Goal: Information Seeking & Learning: Learn about a topic

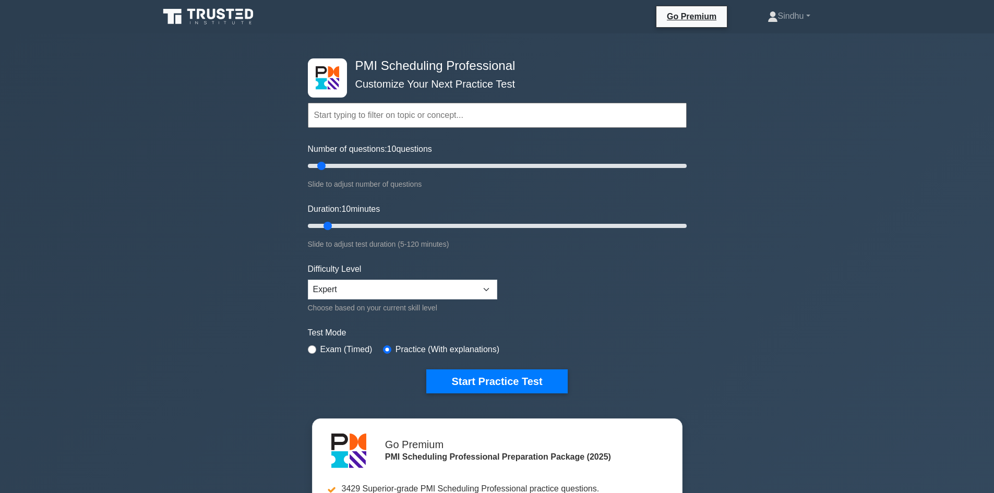
click at [203, 5] on link at bounding box center [209, 16] width 100 height 25
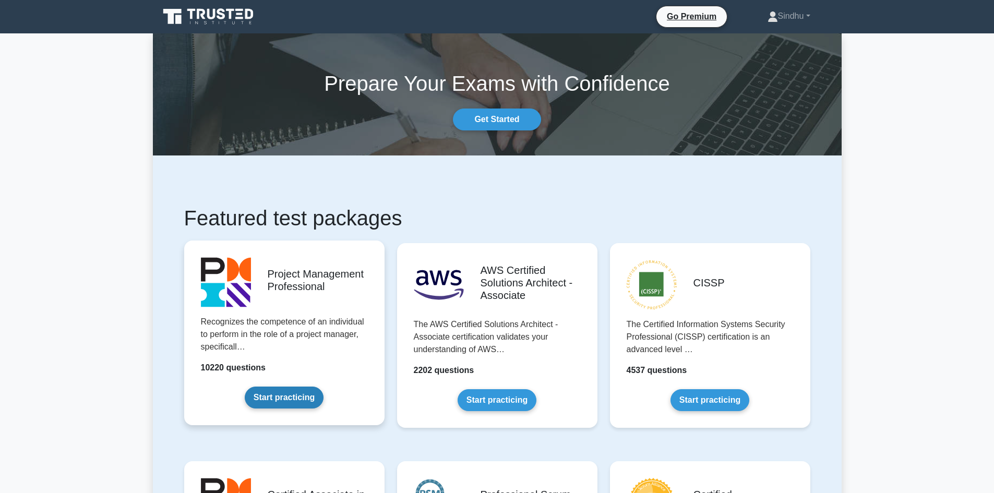
click at [292, 392] on link "Start practicing" at bounding box center [284, 398] width 79 height 22
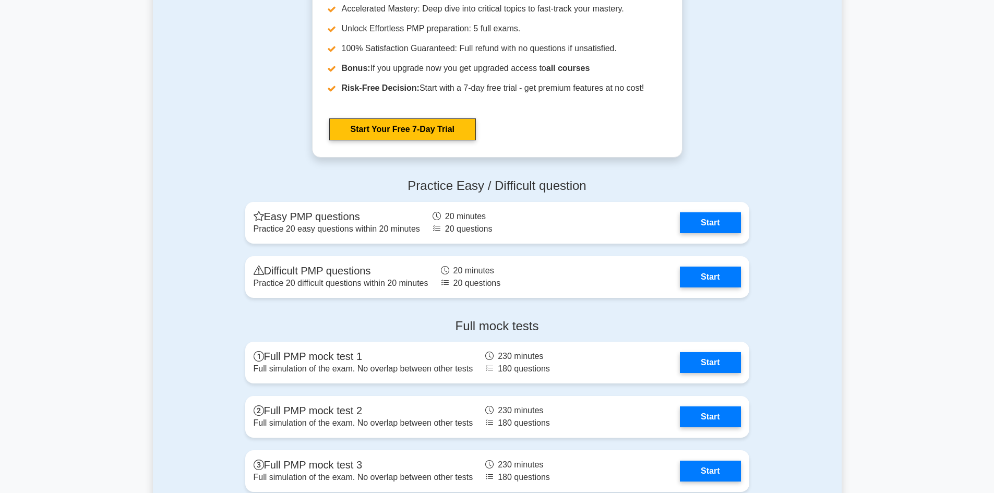
scroll to position [3809, 0]
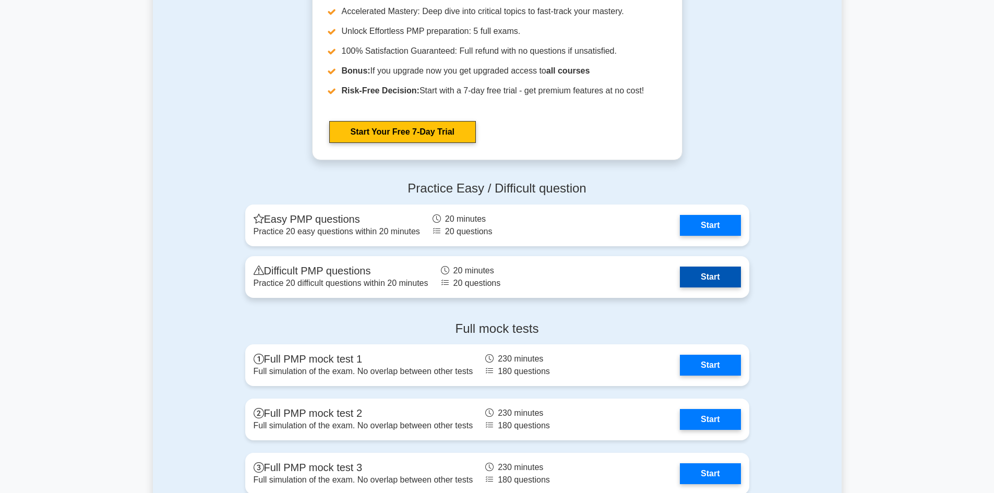
click at [704, 281] on link "Start" at bounding box center [710, 277] width 61 height 21
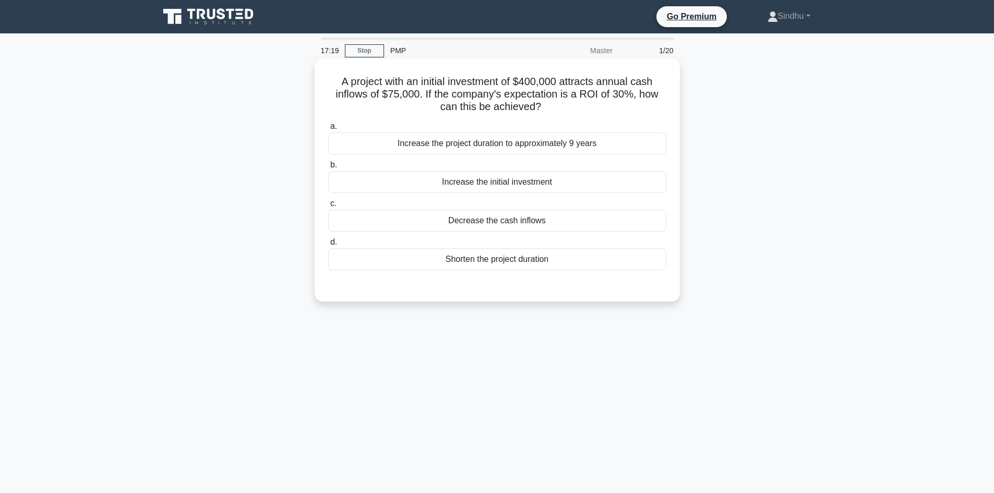
click at [525, 187] on div "Increase the initial investment" at bounding box center [497, 182] width 338 height 22
click at [328, 169] on input "b. Increase the initial investment" at bounding box center [328, 165] width 0 height 7
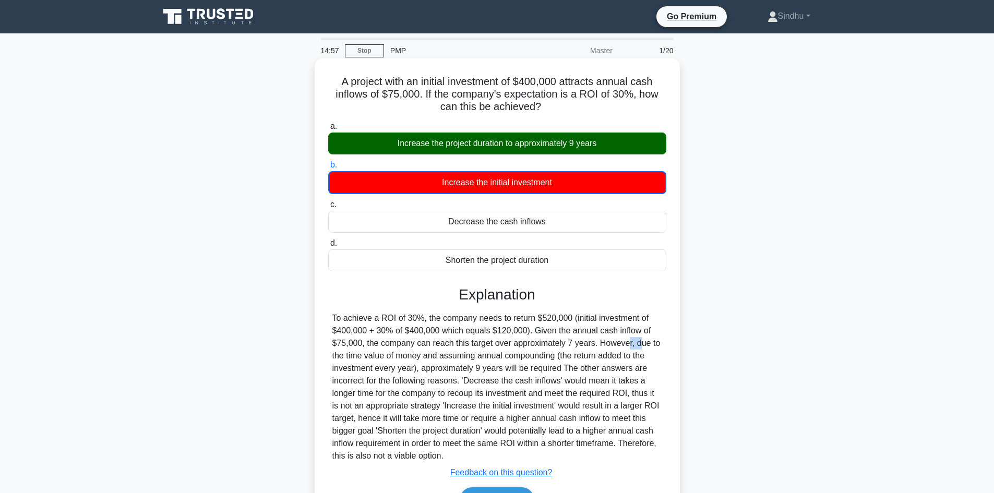
drag, startPoint x: 572, startPoint y: 347, endPoint x: 559, endPoint y: 350, distance: 13.3
click at [559, 350] on div at bounding box center [497, 387] width 330 height 150
drag, startPoint x: 450, startPoint y: 356, endPoint x: 652, endPoint y: 357, distance: 201.4
click at [652, 357] on div at bounding box center [497, 387] width 330 height 150
drag, startPoint x: 389, startPoint y: 368, endPoint x: 442, endPoint y: 369, distance: 53.2
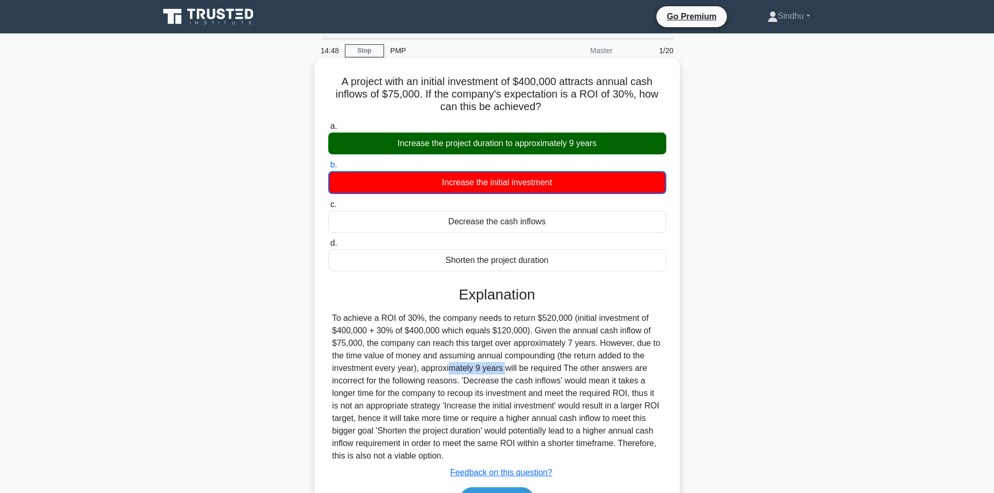
click at [442, 369] on div at bounding box center [497, 387] width 330 height 150
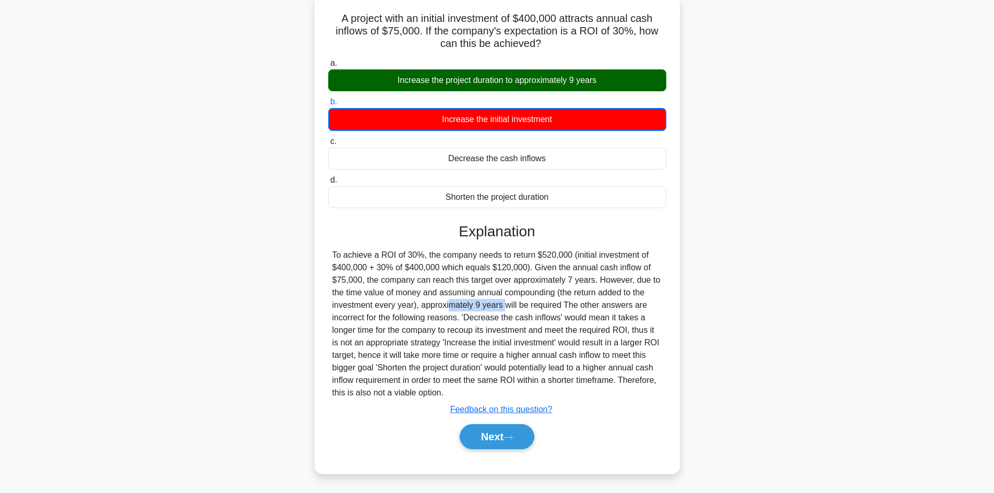
scroll to position [70, 0]
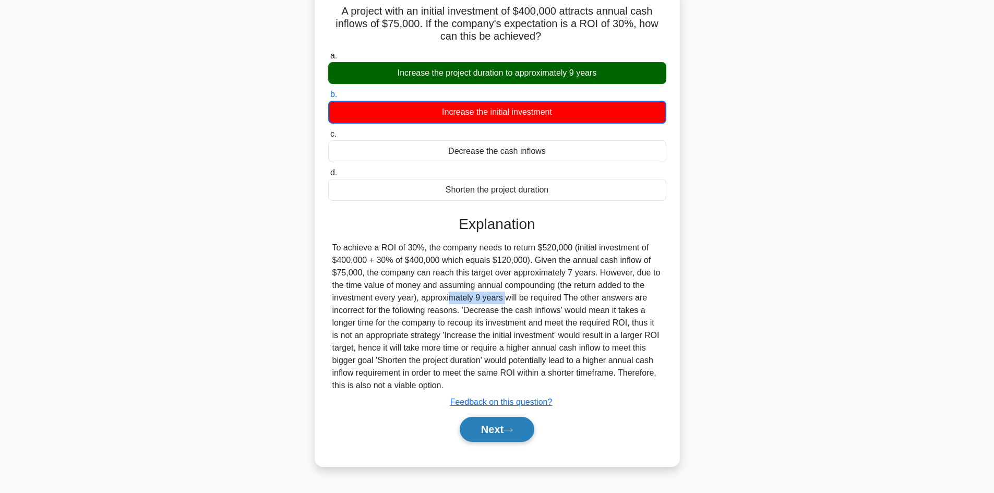
click at [483, 425] on button "Next" at bounding box center [497, 429] width 75 height 25
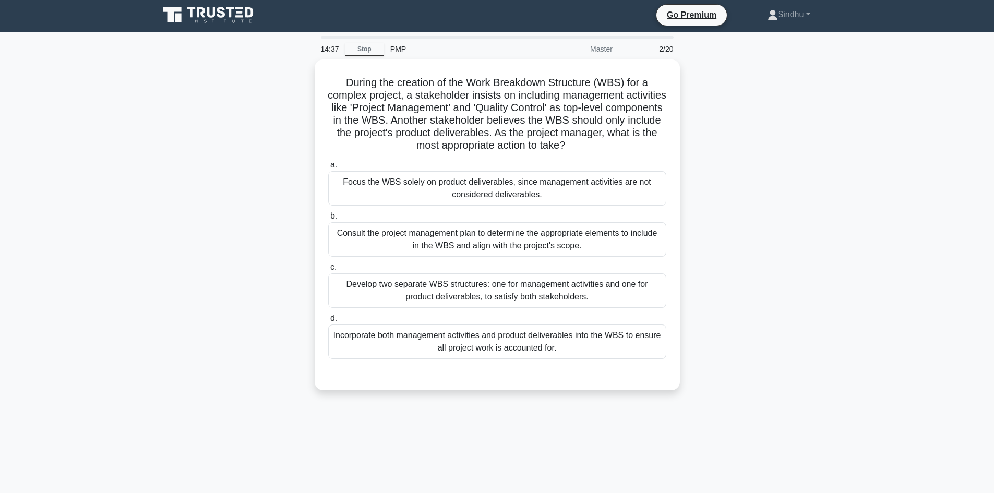
scroll to position [0, 0]
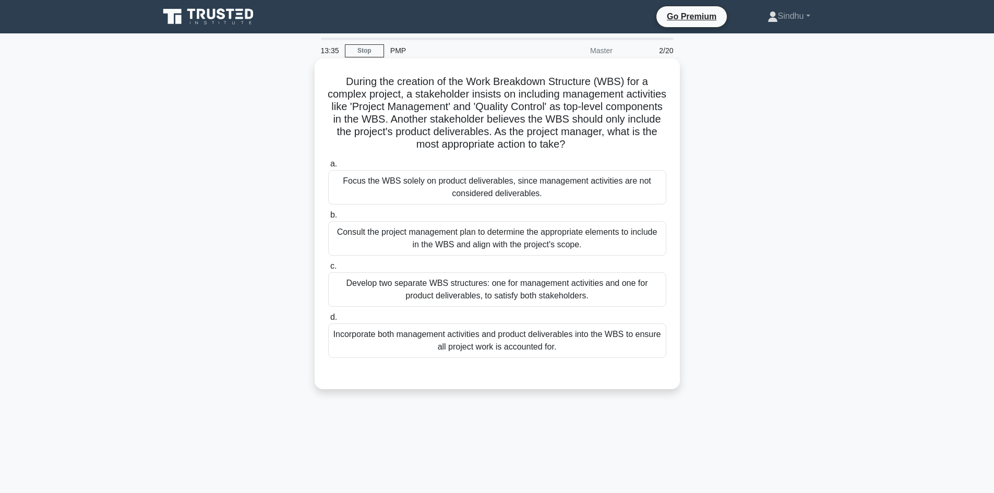
click at [499, 238] on div "Consult the project management plan to determine the appropriate elements to in…" at bounding box center [497, 238] width 338 height 34
click at [328, 219] on input "b. Consult the project management plan to determine the appropriate elements to…" at bounding box center [328, 215] width 0 height 7
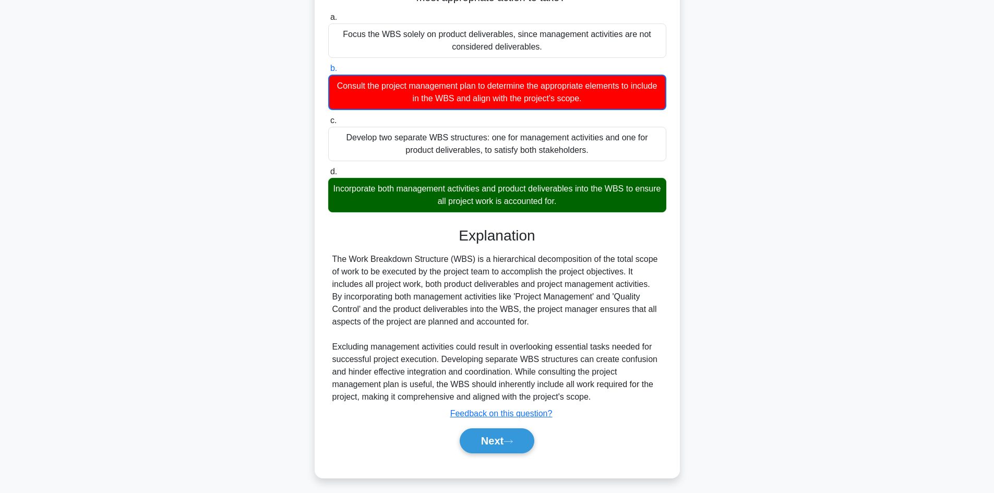
scroll to position [152, 0]
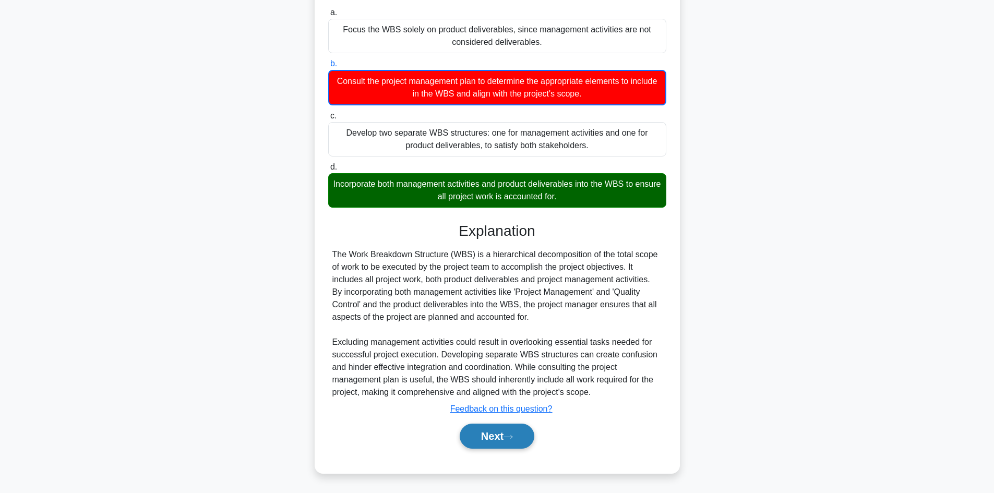
click at [492, 437] on button "Next" at bounding box center [497, 436] width 75 height 25
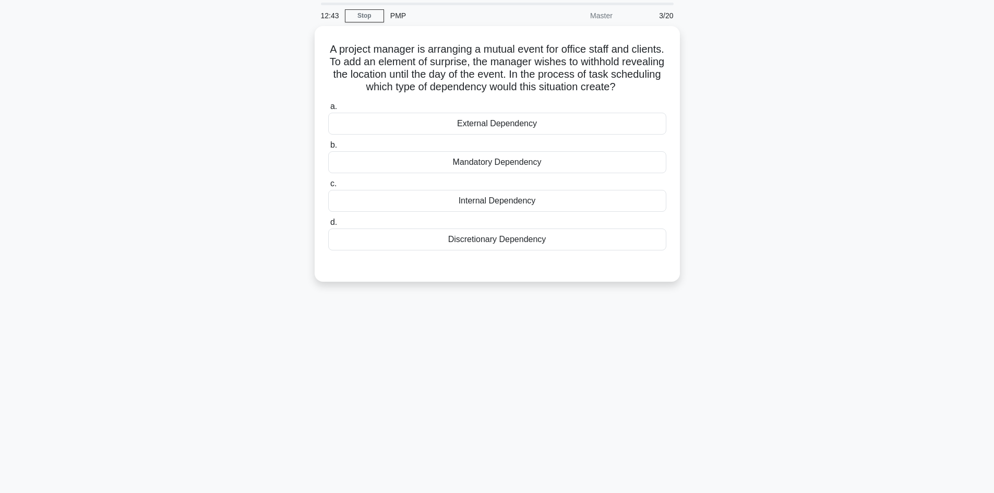
scroll to position [0, 0]
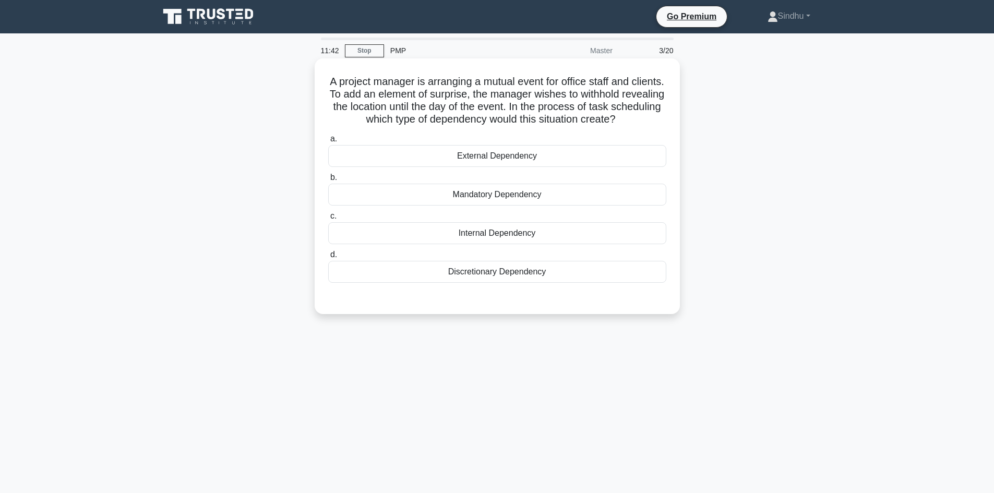
click at [514, 156] on div "External Dependency" at bounding box center [497, 156] width 338 height 22
click at [328, 142] on input "a. External Dependency" at bounding box center [328, 139] width 0 height 7
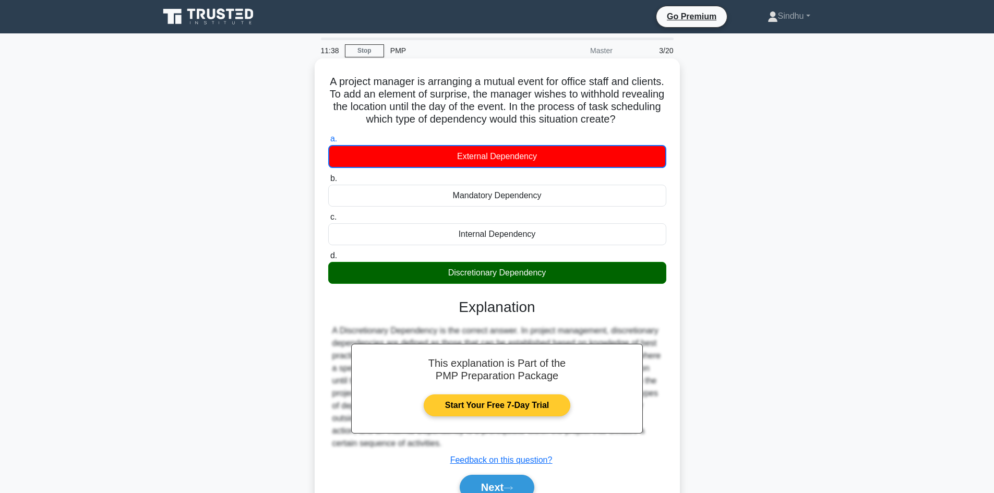
scroll to position [52, 0]
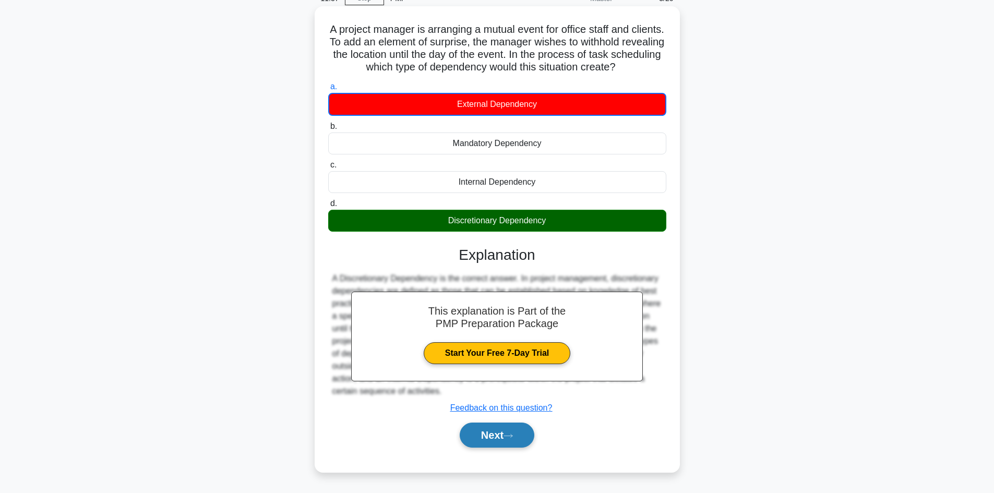
click at [495, 434] on button "Next" at bounding box center [497, 435] width 75 height 25
click at [484, 442] on button "Next" at bounding box center [497, 435] width 75 height 25
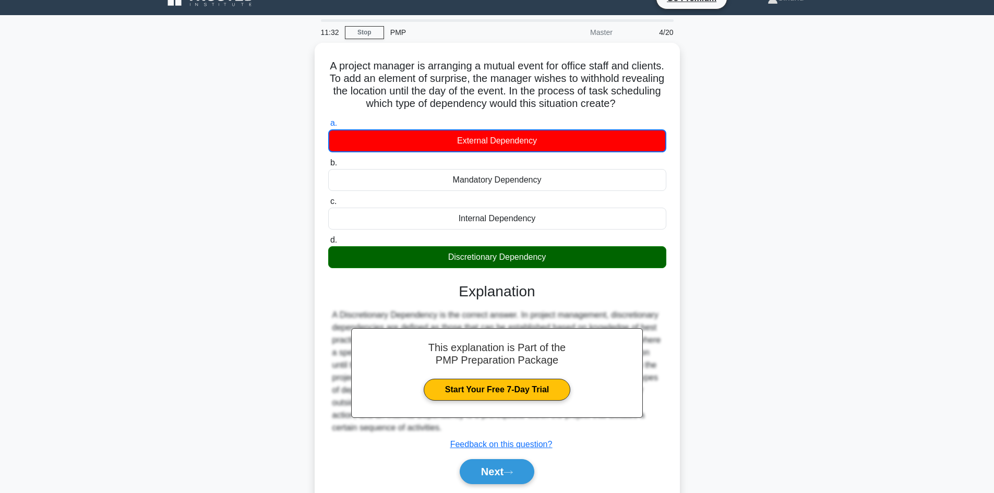
scroll to position [0, 0]
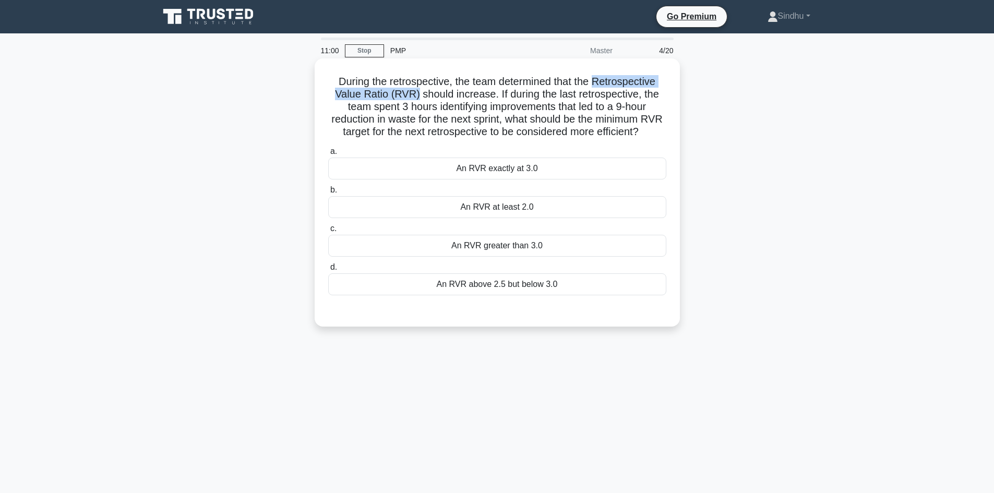
drag, startPoint x: 598, startPoint y: 79, endPoint x: 414, endPoint y: 93, distance: 184.2
click at [414, 93] on h5 "During the retrospective, the team determined that the Retrospective Value Rati…" at bounding box center [497, 107] width 340 height 64
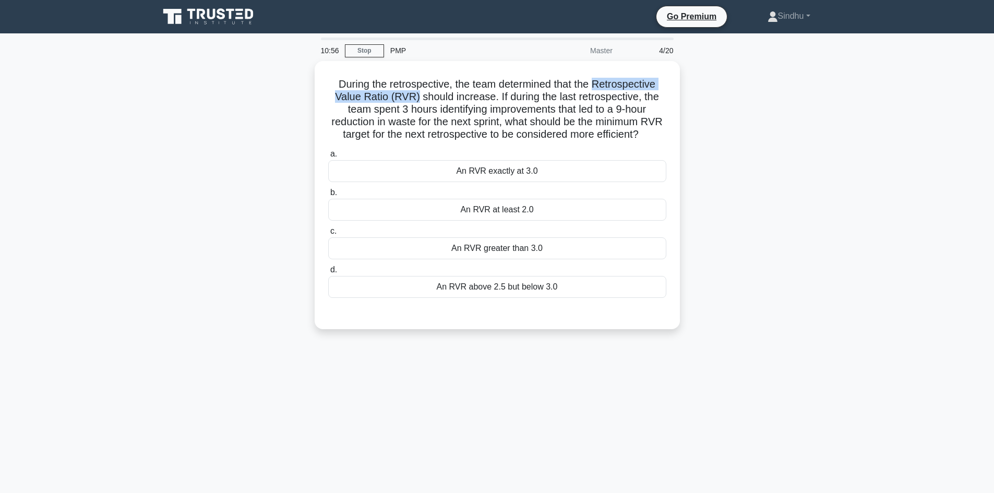
copy h5 "Retrospective Value Ratio (RVR)"
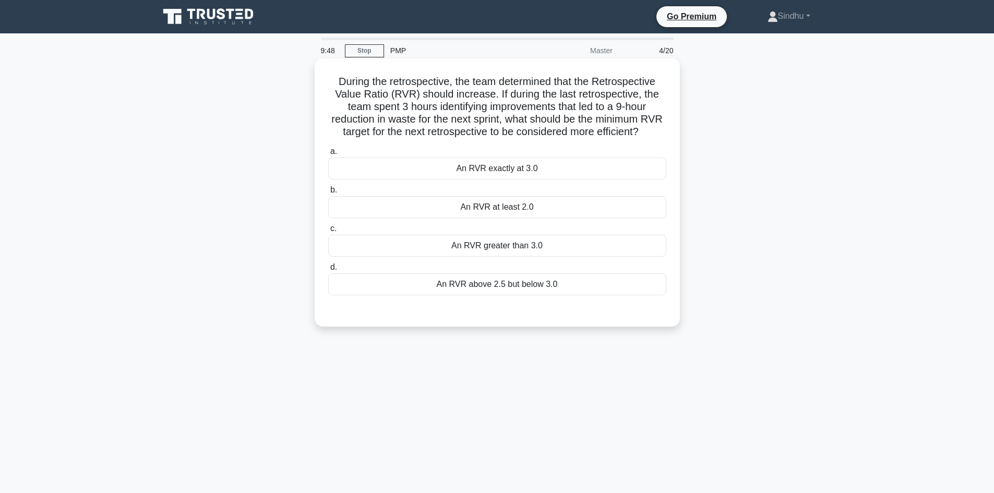
click at [523, 257] on div "An RVR greater than 3.0" at bounding box center [497, 246] width 338 height 22
click at [328, 232] on input "c. An RVR greater than 3.0" at bounding box center [328, 228] width 0 height 7
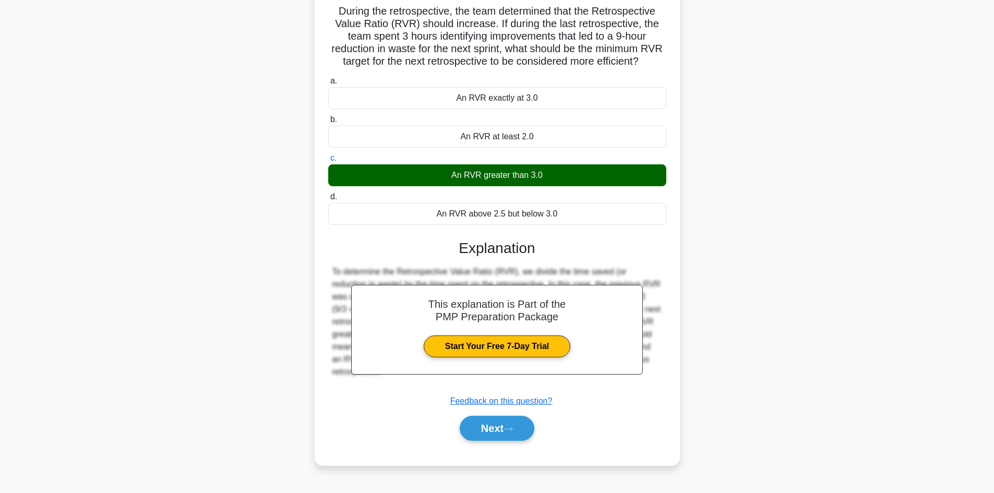
scroll to position [76, 0]
click at [483, 435] on button "Next" at bounding box center [497, 428] width 75 height 25
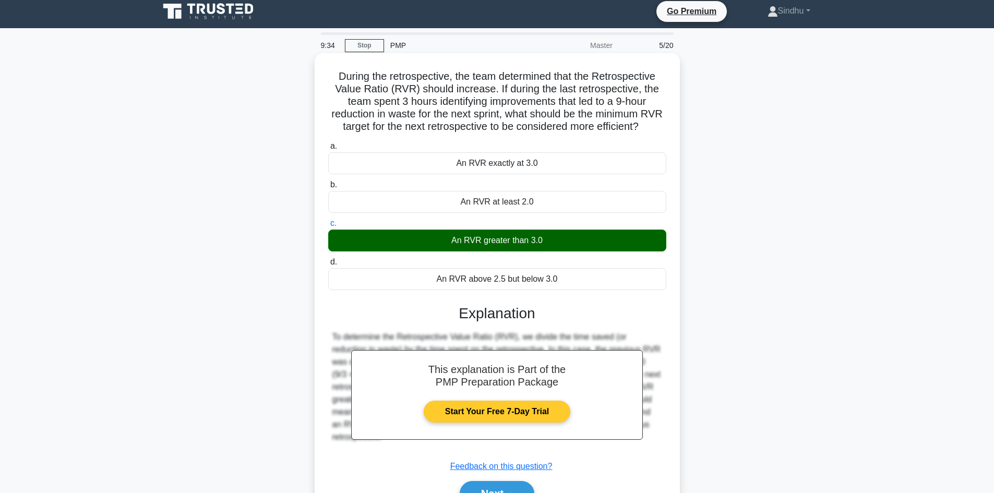
scroll to position [0, 0]
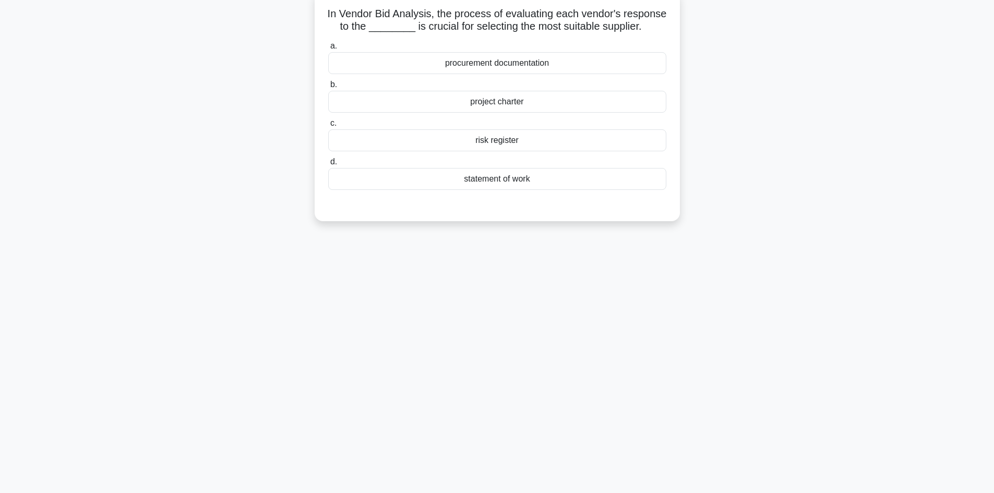
click at [497, 439] on div "9:33 Stop PMP Master 5/20 In Vendor Bid Analysis, the process of evaluating eac…" at bounding box center [497, 228] width 689 height 522
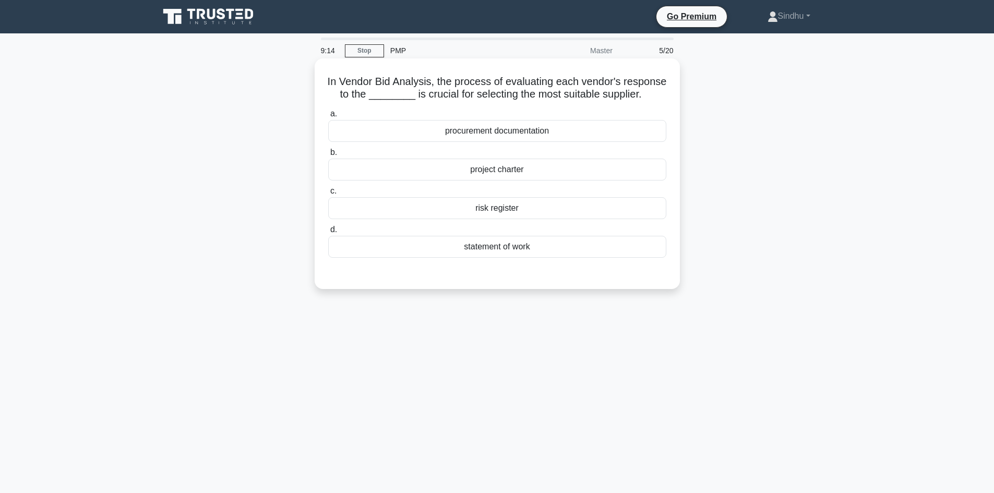
click at [499, 142] on div "procurement documentation" at bounding box center [497, 131] width 338 height 22
click at [328, 117] on input "a. procurement documentation" at bounding box center [328, 114] width 0 height 7
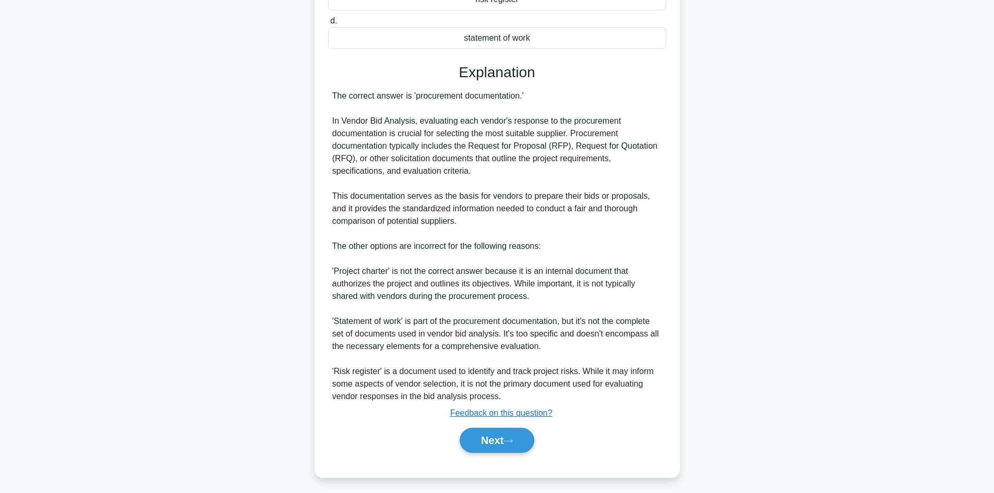
scroll to position [226, 0]
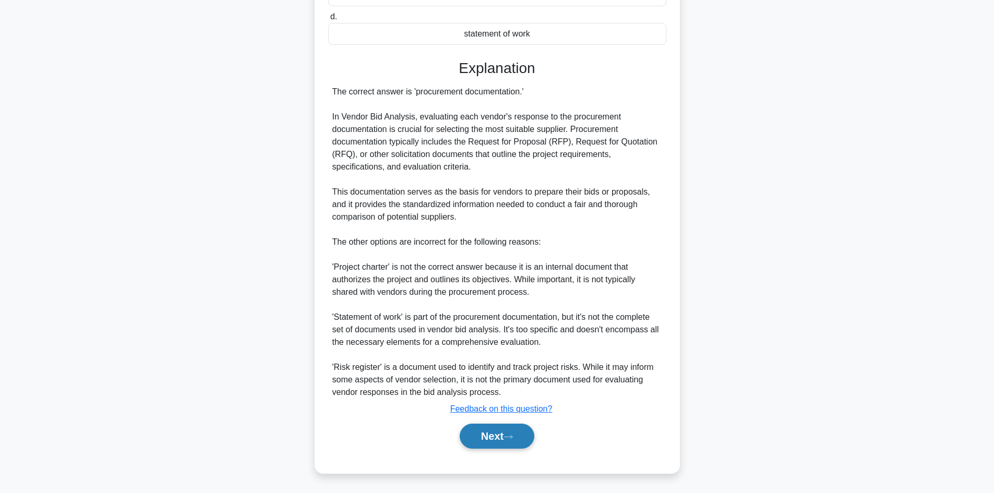
click at [502, 431] on button "Next" at bounding box center [497, 436] width 75 height 25
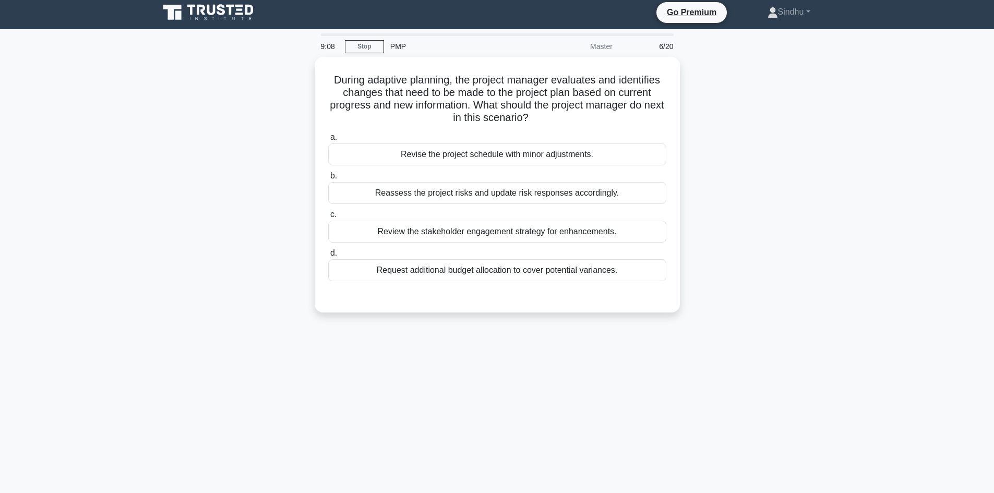
scroll to position [0, 0]
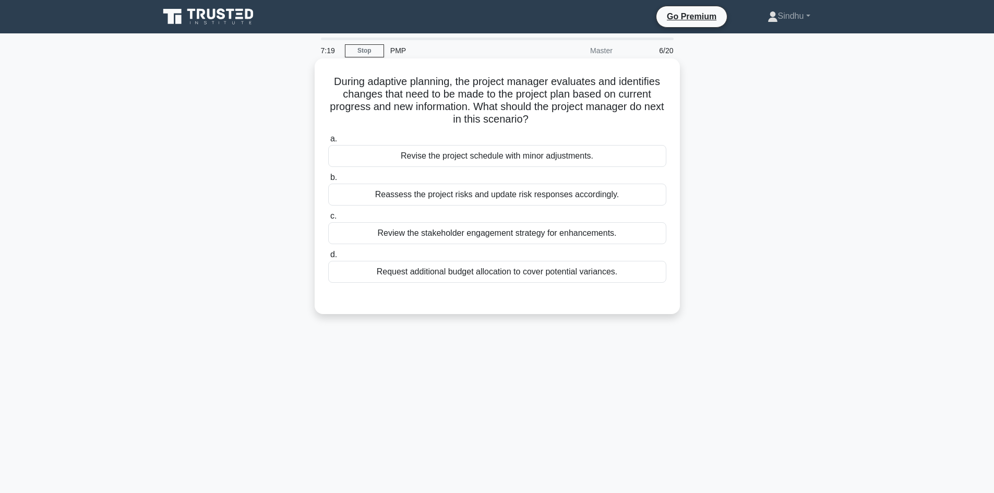
click at [519, 231] on div "Review the stakeholder engagement strategy for enhancements." at bounding box center [497, 233] width 338 height 22
click at [328, 220] on input "c. Review the stakeholder engagement strategy for enhancements." at bounding box center [328, 216] width 0 height 7
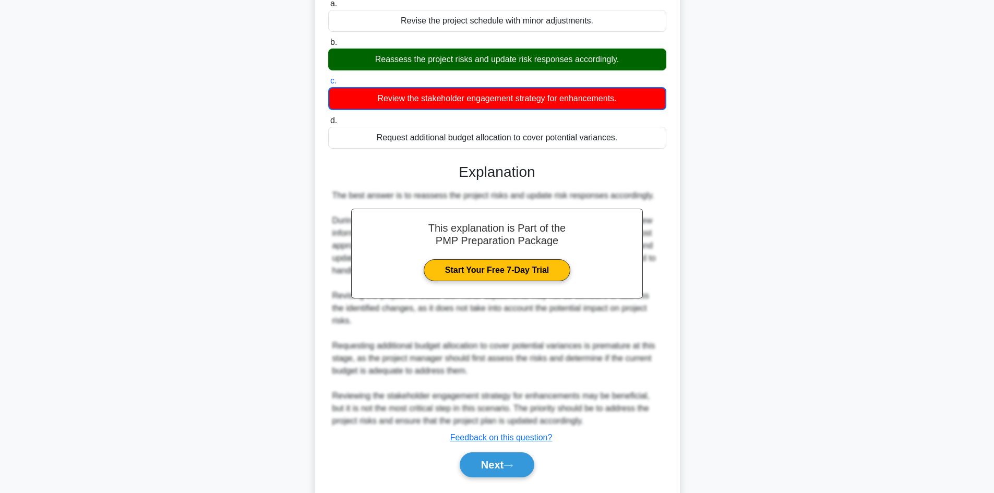
scroll to position [164, 0]
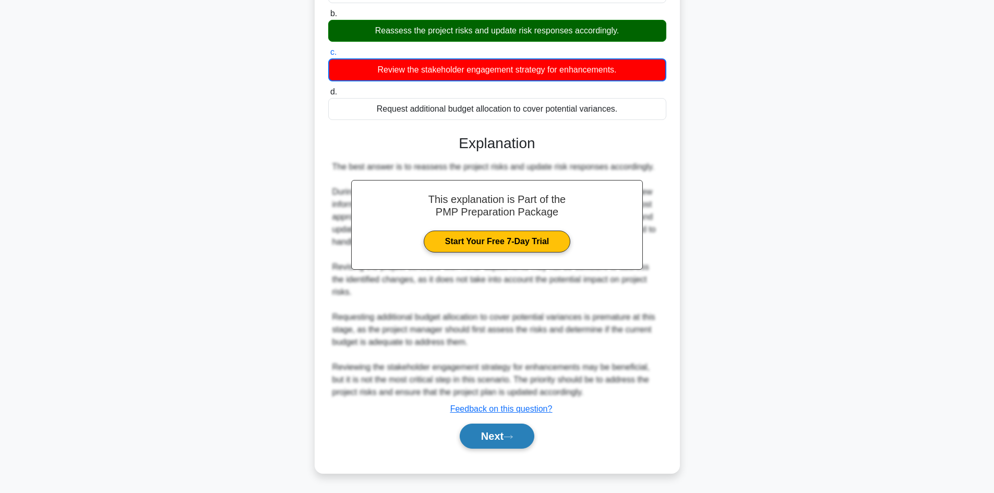
click at [478, 437] on button "Next" at bounding box center [497, 436] width 75 height 25
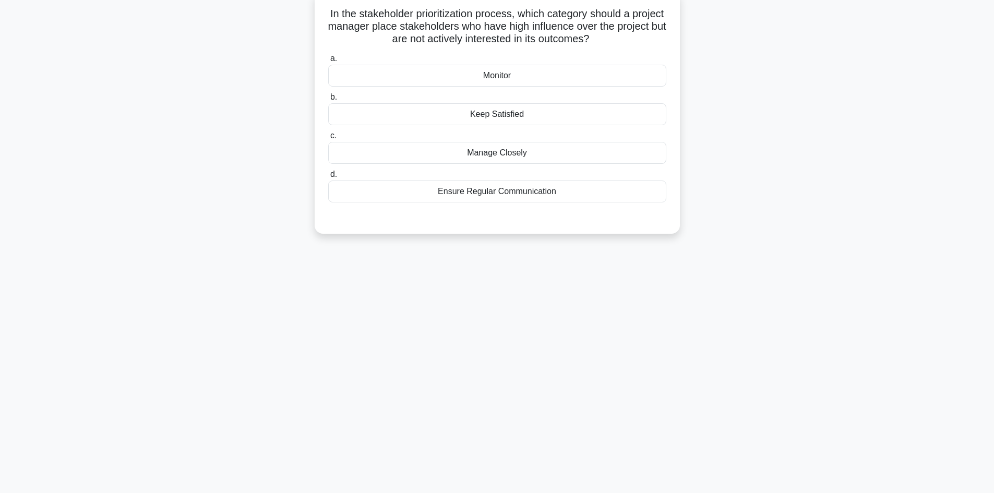
scroll to position [0, 0]
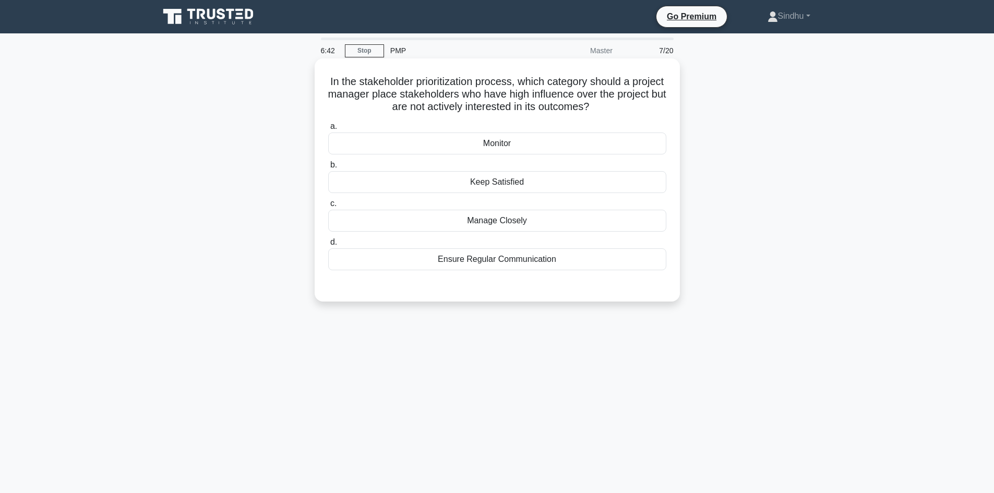
click at [510, 221] on div "Manage Closely" at bounding box center [497, 221] width 338 height 22
click at [328, 207] on input "c. Manage Closely" at bounding box center [328, 203] width 0 height 7
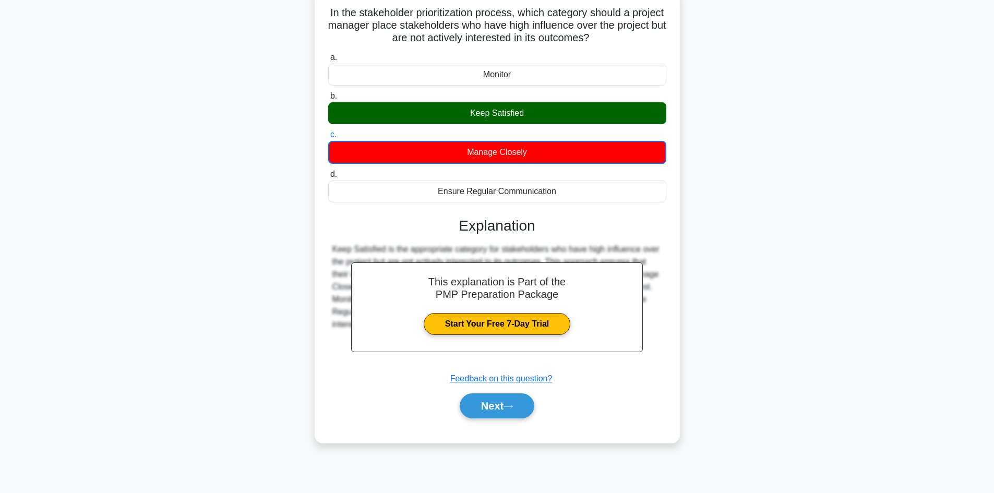
scroll to position [70, 0]
